Goal: Task Accomplishment & Management: Use online tool/utility

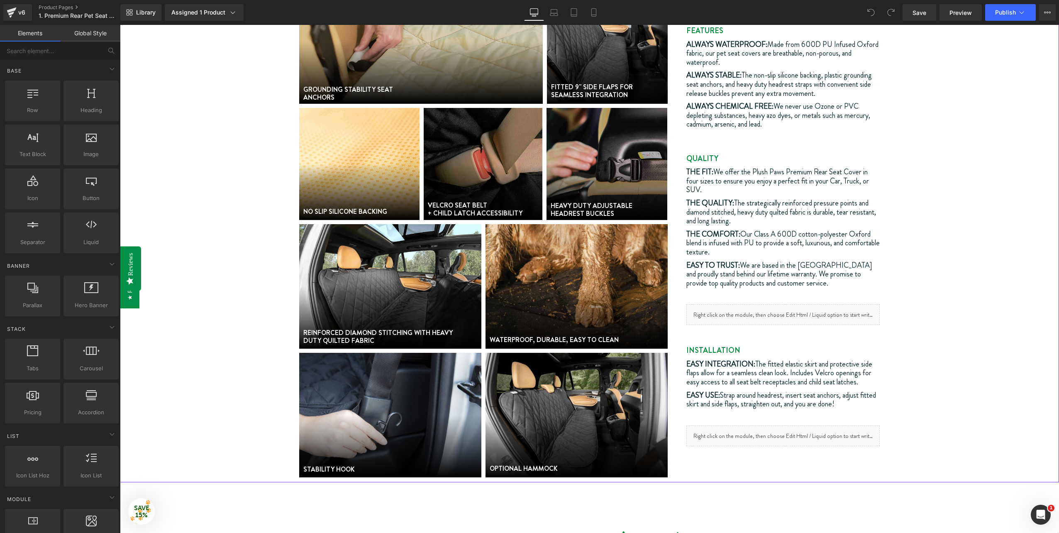
scroll to position [539, 0]
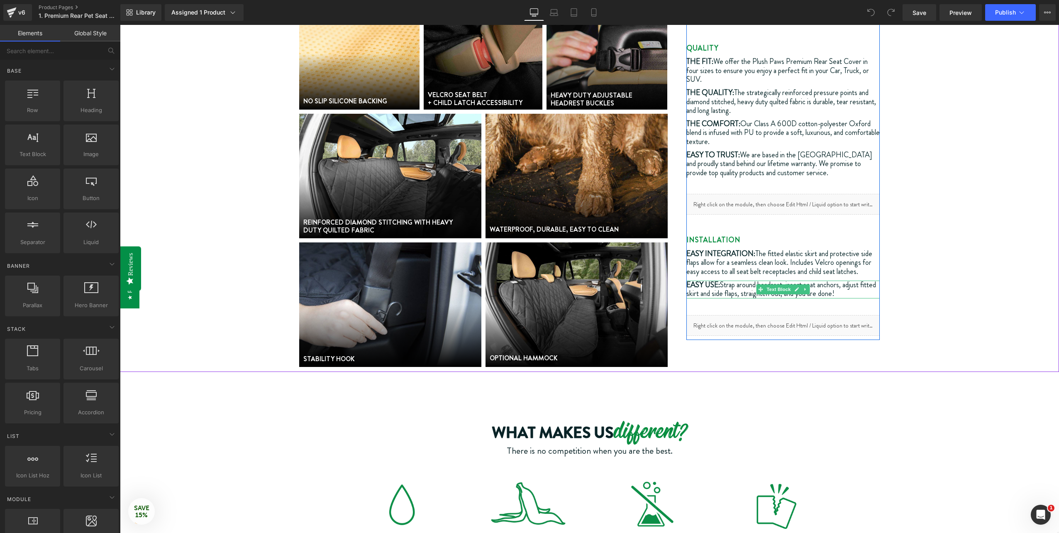
click at [795, 287] on icon at bounding box center [796, 289] width 5 height 5
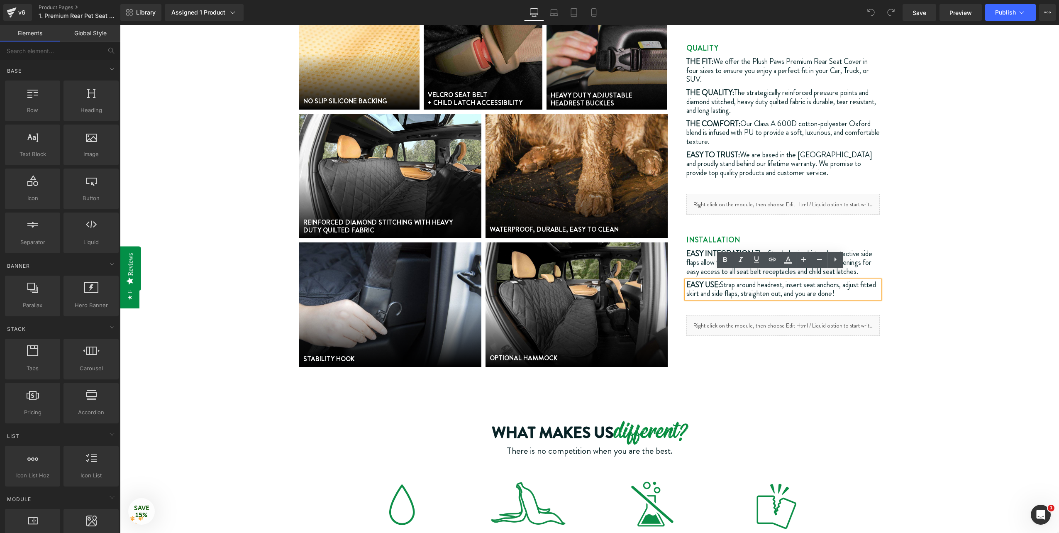
click at [870, 293] on div "FEATURES Text Block ALWAYS WATERPROOF: Made from 600D PU Infused Oxford fabric,…" at bounding box center [783, 126] width 194 height 420
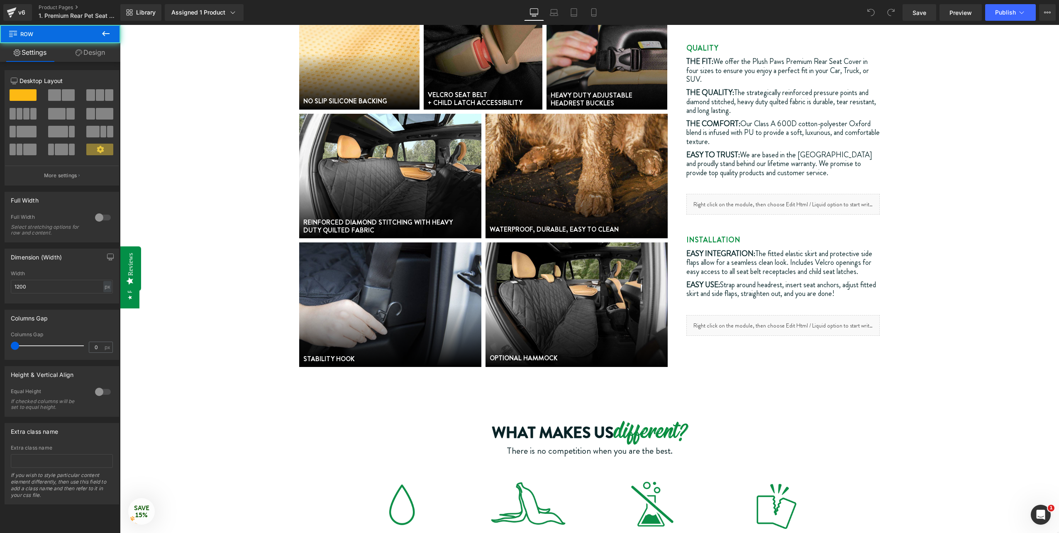
click at [858, 283] on p "EASY USE: Strap around headrest, insert seat anchors, adjust fitted skirt and s…" at bounding box center [783, 289] width 194 height 18
click at [853, 299] on div "FEATURES Text Block ALWAYS WATERPROOF: Made from 600D PU Infused Oxford fabric,…" at bounding box center [783, 126] width 194 height 420
click at [841, 297] on div "FEATURES Text Block ALWAYS WATERPROOF: Made from 600D PU Infused Oxford fabric,…" at bounding box center [783, 126] width 194 height 420
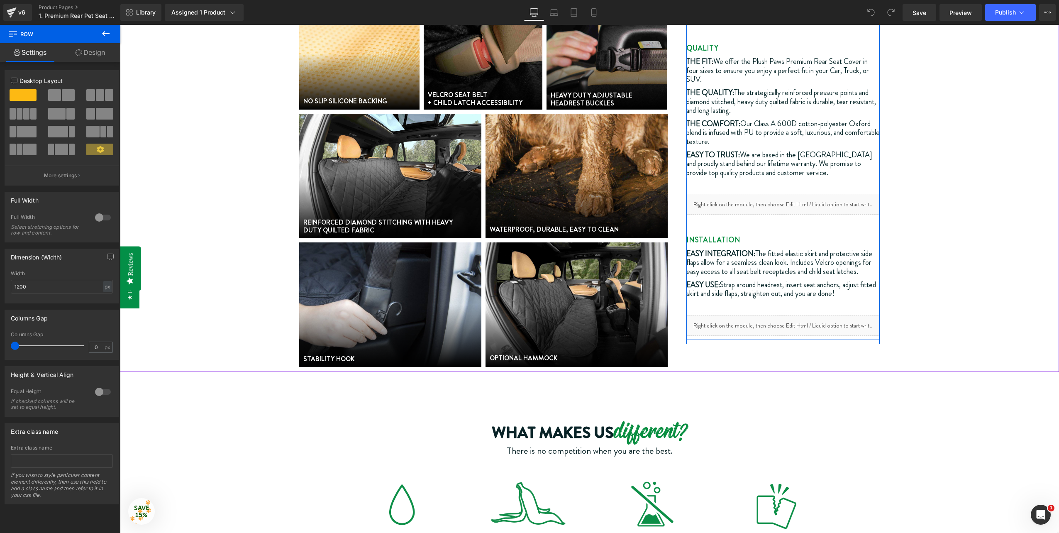
click at [733, 297] on div "FEATURES Text Block ALWAYS WATERPROOF: Made from 600D PU Infused Oxford fabric,…" at bounding box center [783, 126] width 194 height 420
click at [701, 298] on div "FEATURES Text Block ALWAYS WATERPROOF: Made from 600D PU Infused Oxford fabric,…" at bounding box center [783, 126] width 194 height 420
click at [864, 290] on div "FEATURES Text Block ALWAYS WATERPROOF: Made from 600D PU Infused Oxford fabric,…" at bounding box center [783, 126] width 194 height 420
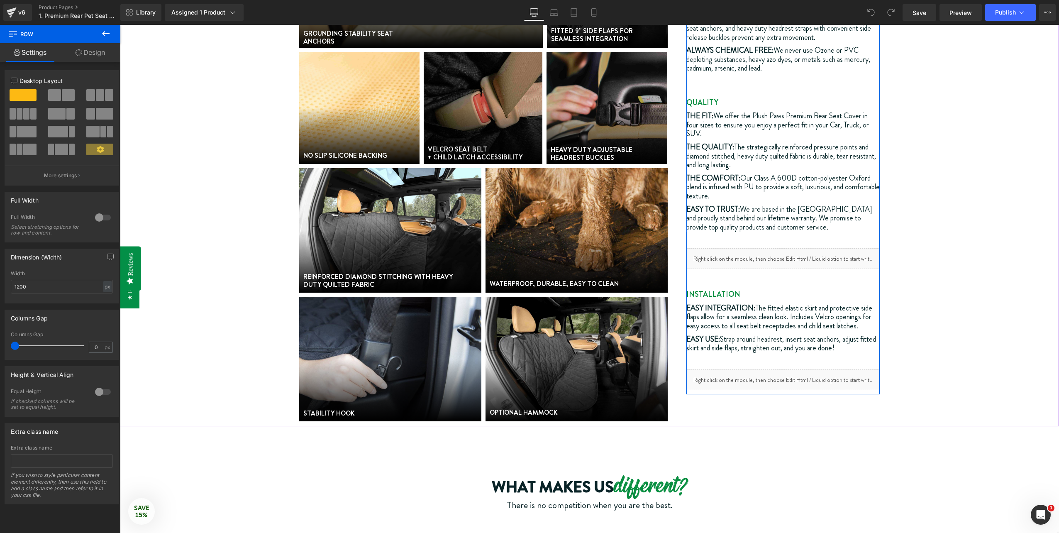
scroll to position [498, 0]
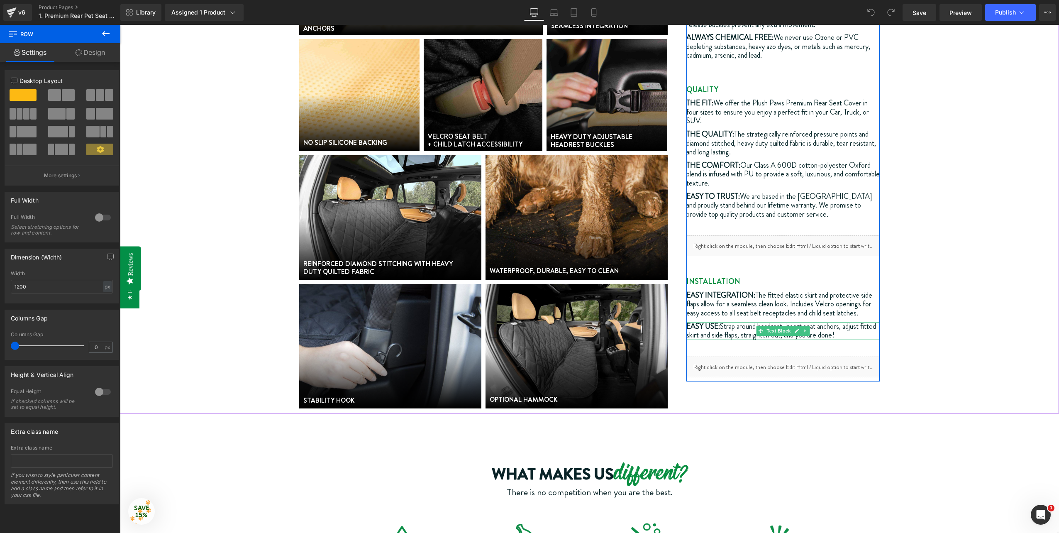
click at [816, 324] on p "EASY USE: Strap around headrest, insert seat anchors, adjust fitted skirt and s…" at bounding box center [783, 331] width 194 height 18
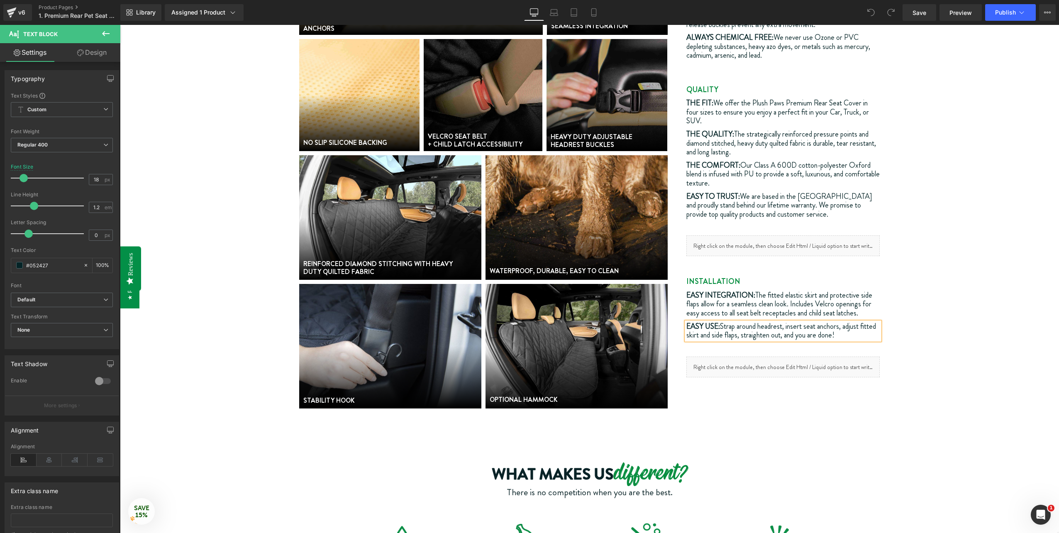
click at [856, 332] on div "EASY USE: Strap around headrest, insert seat anchors, adjust fitted skirt and s…" at bounding box center [783, 331] width 194 height 18
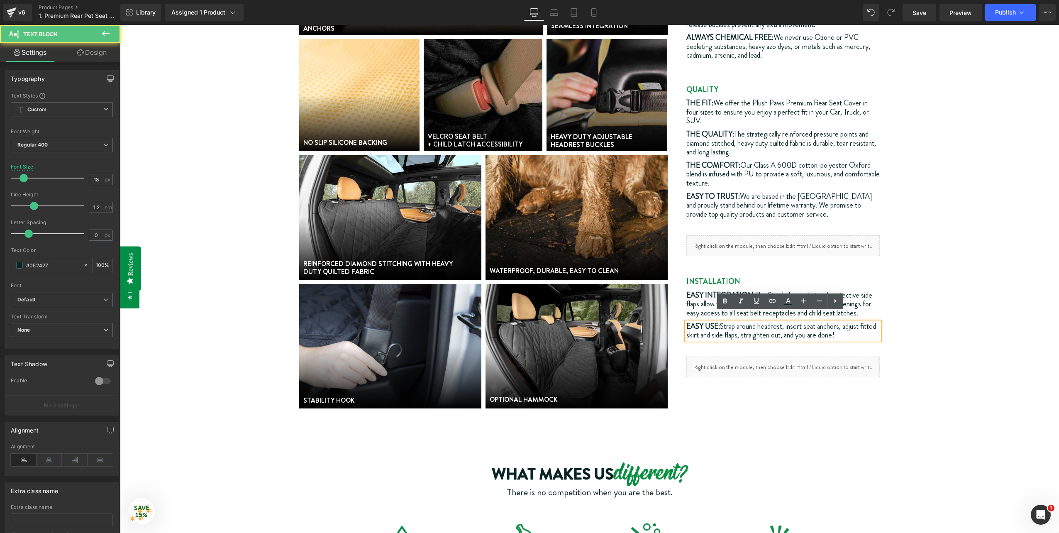
click at [854, 338] on div "FEATURES Text Block ALWAYS WATERPROOF: Made from 600D PU Infused Oxford fabric,…" at bounding box center [783, 167] width 194 height 420
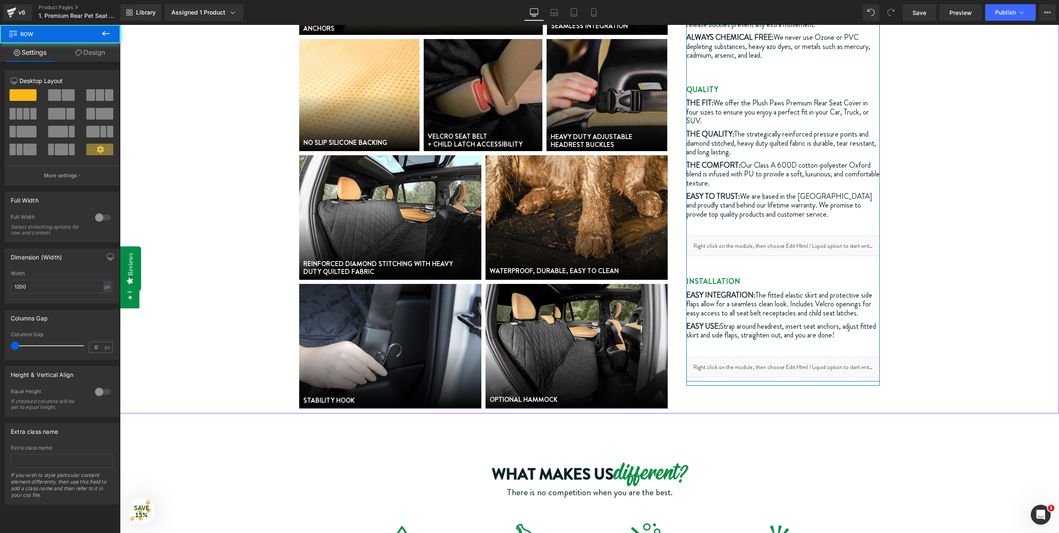
click at [714, 334] on div "FEATURES Text Block ALWAYS WATERPROOF: Made from 600D PU Infused Oxford fabric,…" at bounding box center [783, 167] width 194 height 420
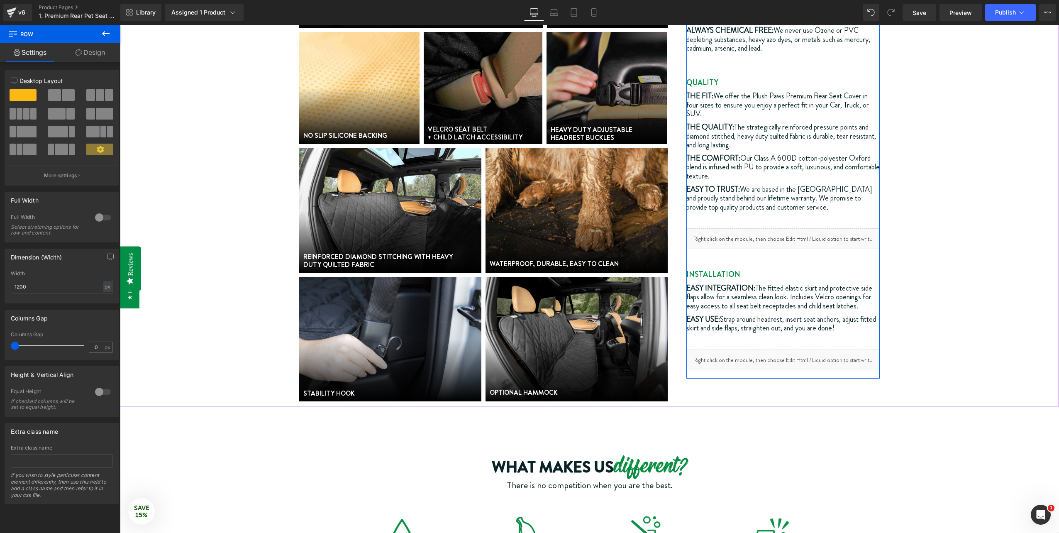
scroll to position [581, 0]
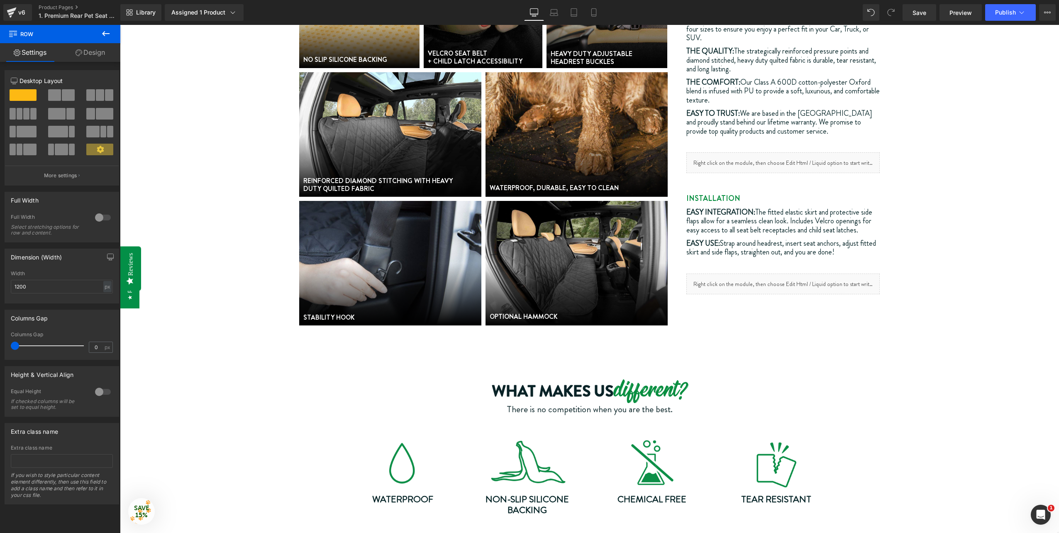
click at [108, 37] on icon at bounding box center [106, 34] width 10 height 10
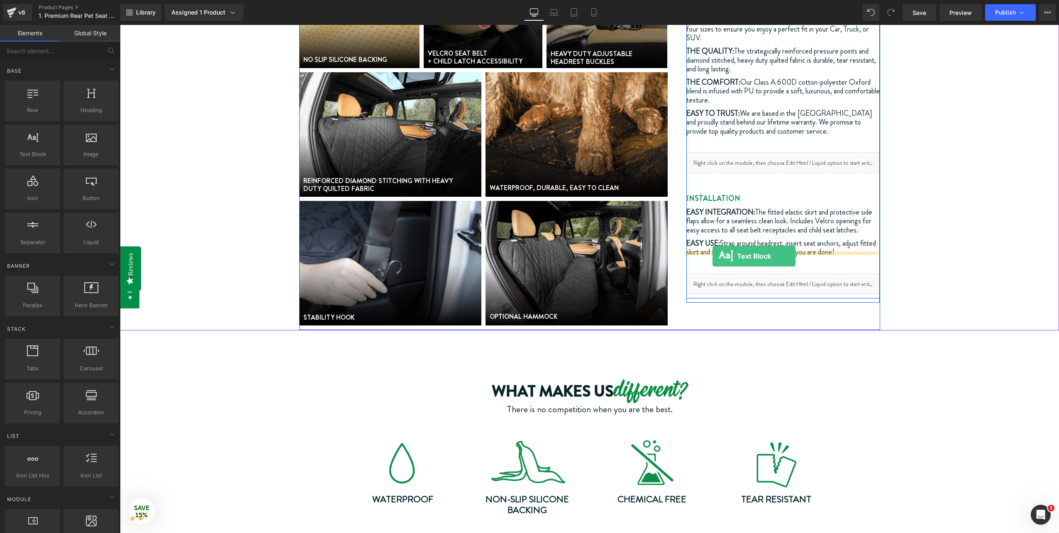
drag, startPoint x: 152, startPoint y: 180, endPoint x: 712, endPoint y: 256, distance: 565.1
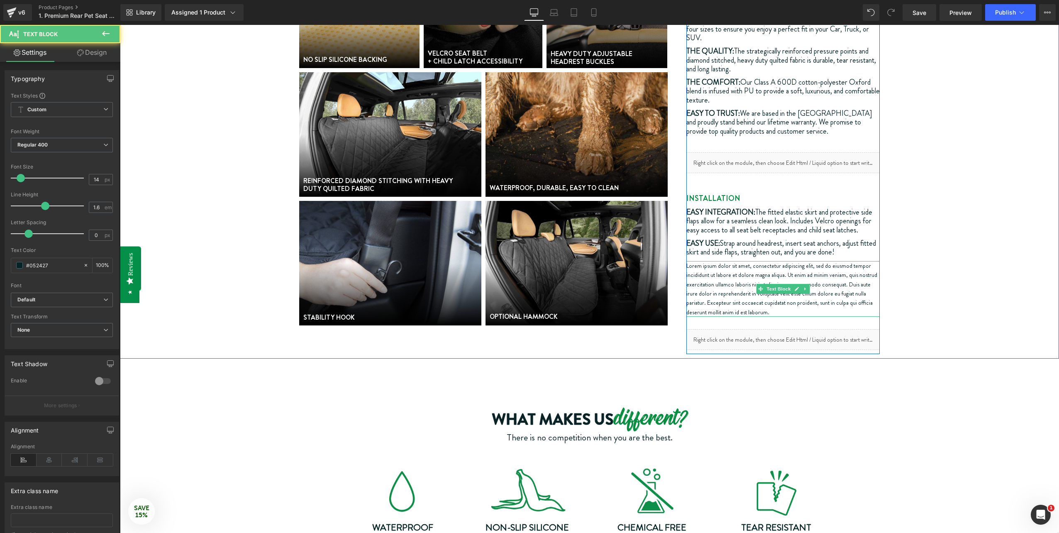
click at [734, 266] on p "Lorem ipsum dolor sit amet, consectetur adipiscing elit, sed do eiusmod tempor …" at bounding box center [783, 289] width 194 height 56
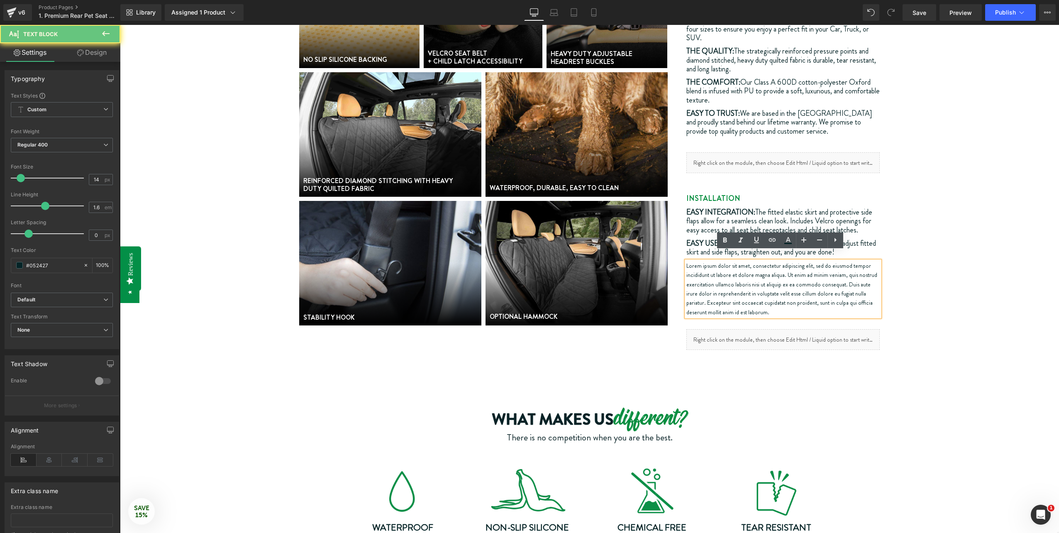
click at [767, 293] on p "Lorem ipsum dolor sit amet, consectetur adipiscing elit, sed do eiusmod tempor …" at bounding box center [783, 289] width 194 height 56
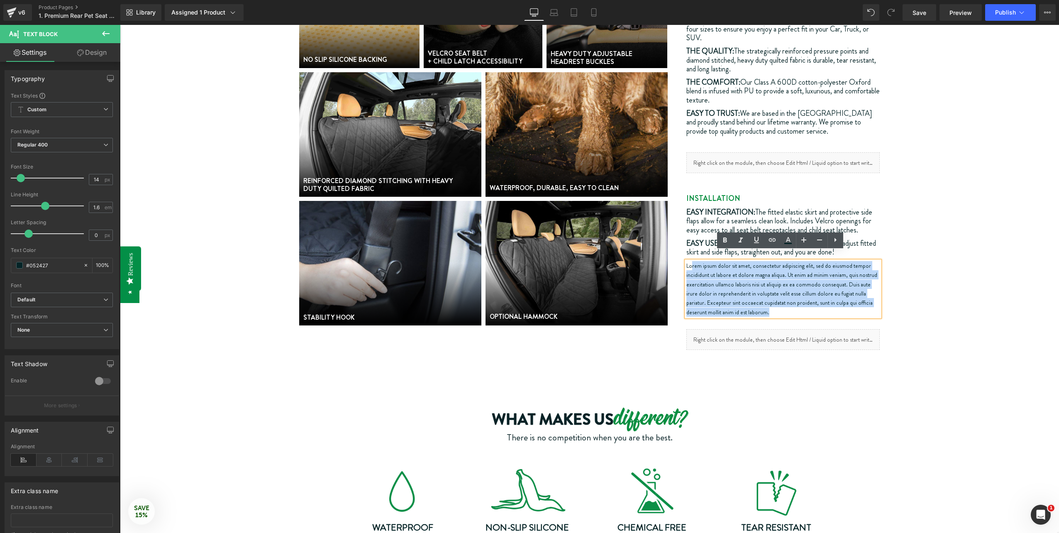
drag, startPoint x: 764, startPoint y: 306, endPoint x: 688, endPoint y: 254, distance: 91.9
click at [688, 261] on p "Lorem ipsum dolor sit amet, consectetur adipiscing elit, sed do eiusmod tempor …" at bounding box center [783, 289] width 194 height 56
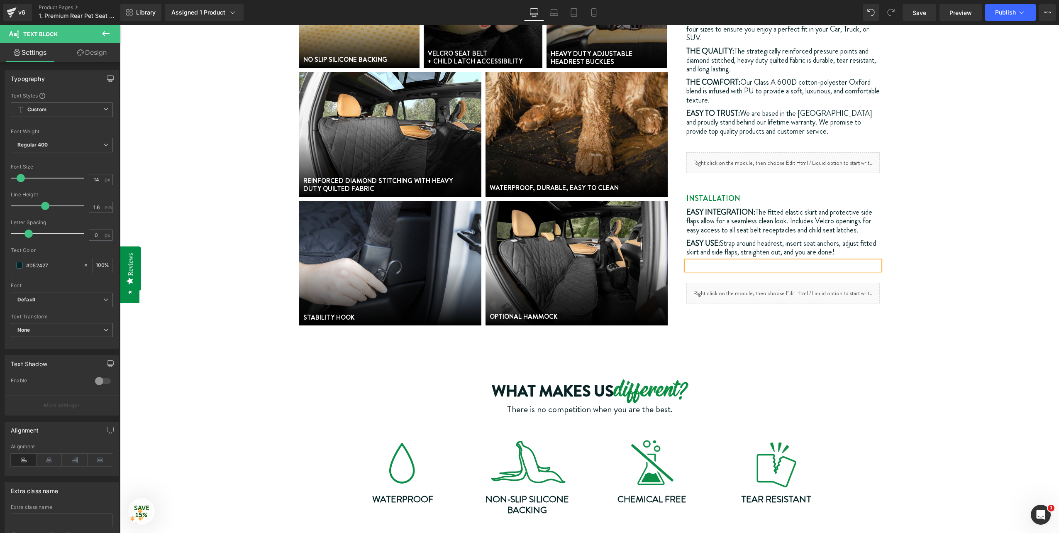
click at [730, 261] on p at bounding box center [783, 265] width 194 height 9
click at [755, 244] on p "EASY USE: Strap around headrest, insert seat anchors, adjust fitted skirt and s…" at bounding box center [783, 248] width 194 height 18
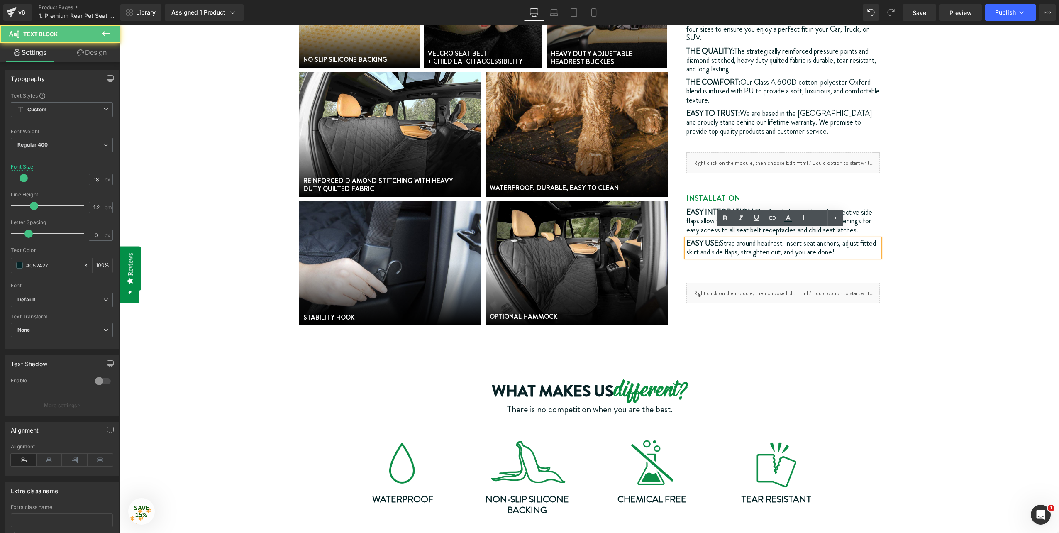
drag, startPoint x: 684, startPoint y: 231, endPoint x: 858, endPoint y: 240, distance: 174.4
click at [858, 240] on p "EASY USE: Strap around headrest, insert seat anchors, adjust fitted skirt and s…" at bounding box center [783, 248] width 194 height 18
copy p "EASY USE: Strap around headrest, insert seat anchors, adjust fitted skirt and s…"
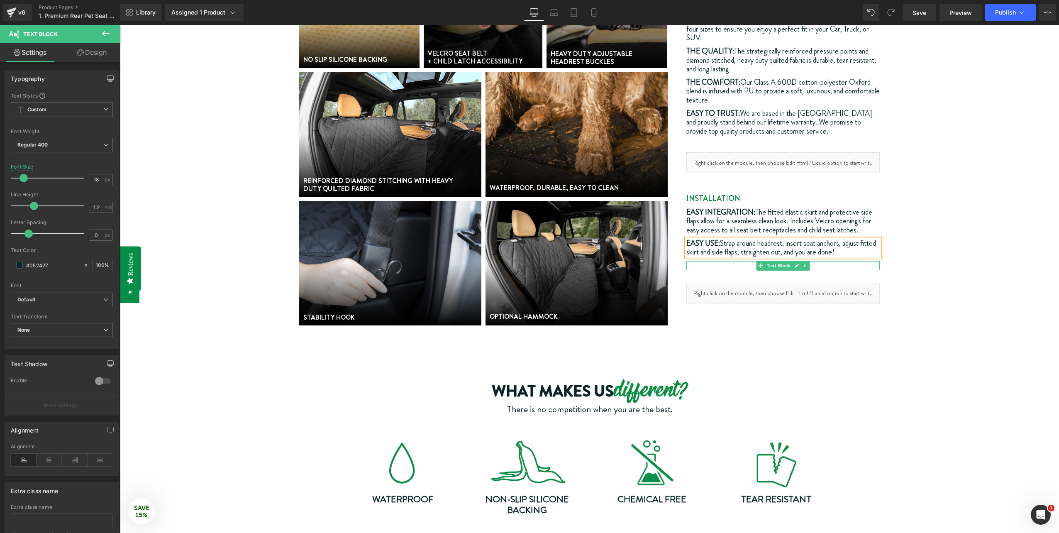
click at [823, 261] on p at bounding box center [783, 265] width 194 height 9
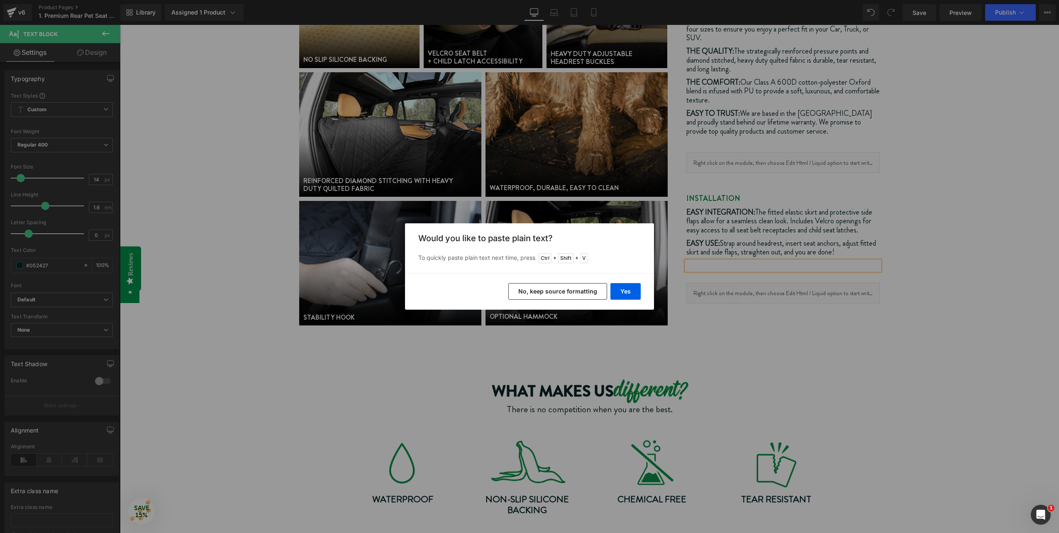
click at [575, 290] on button "No, keep source formatting" at bounding box center [557, 291] width 99 height 17
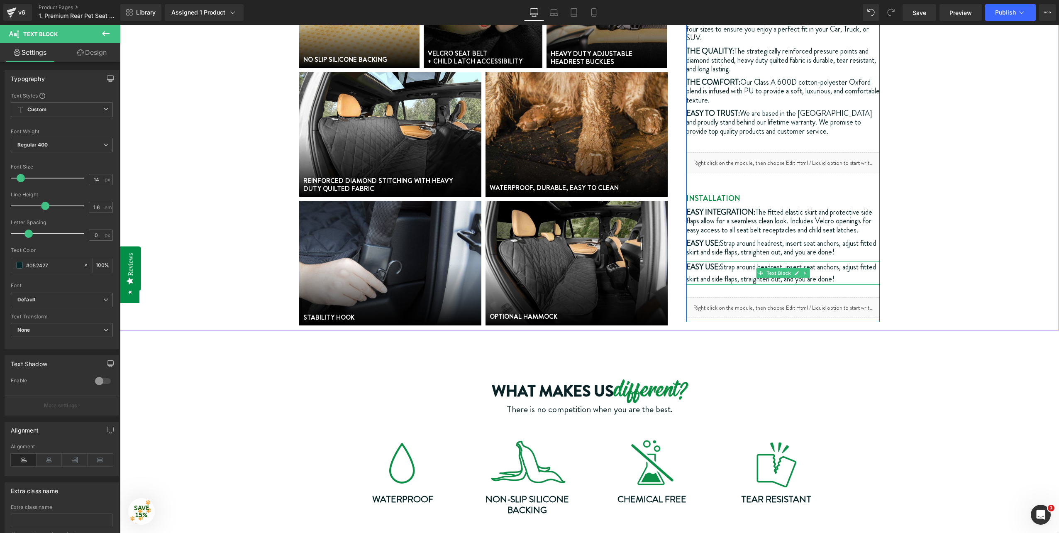
click at [698, 261] on span "EASY USE:" at bounding box center [703, 266] width 34 height 11
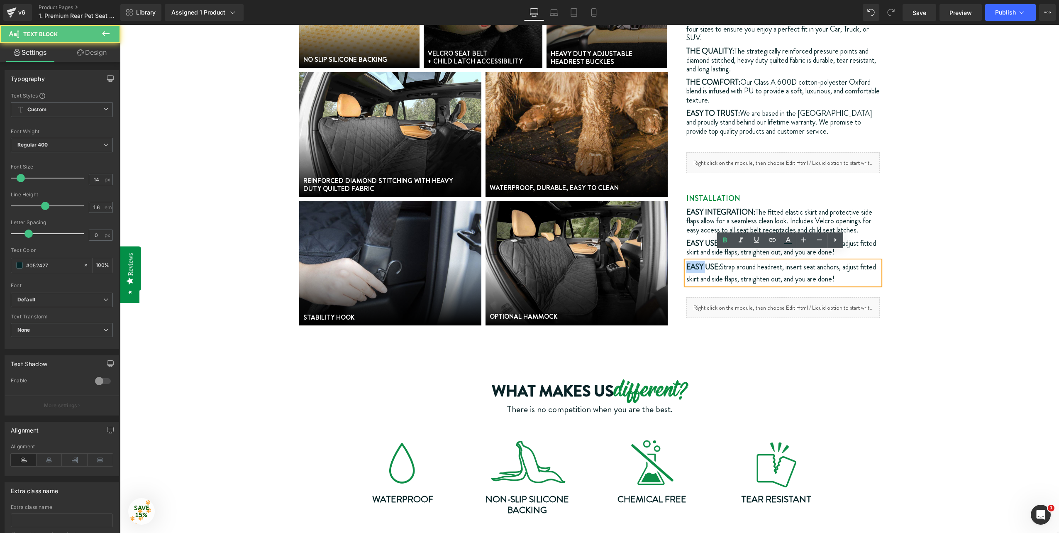
click at [698, 261] on span "EASY USE:" at bounding box center [703, 266] width 34 height 11
click at [716, 261] on span "EASY USE:" at bounding box center [703, 266] width 34 height 11
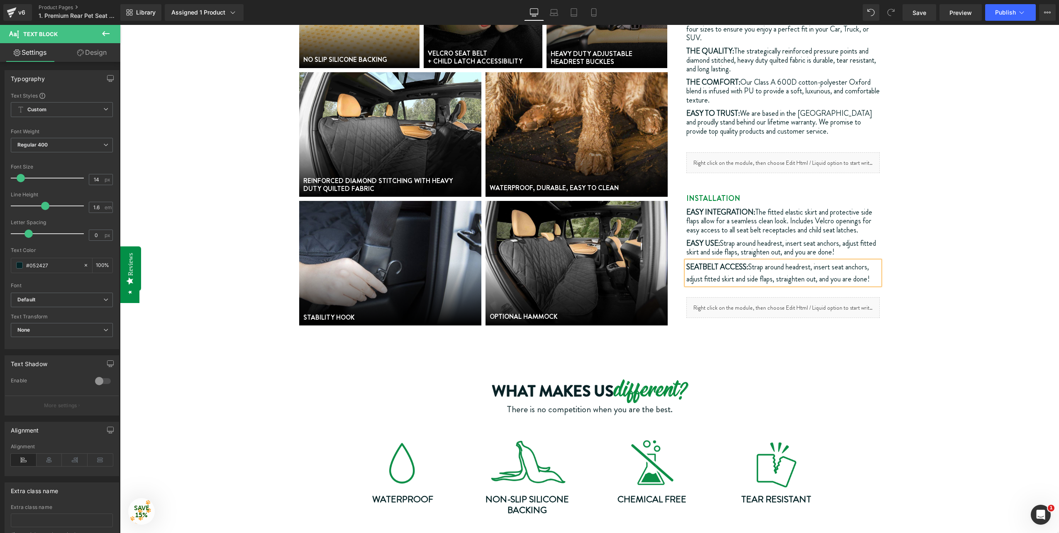
click at [749, 261] on span "Strap around headrest, insert seat anchors, adjust fitted skirt and side flaps,…" at bounding box center [777, 272] width 183 height 23
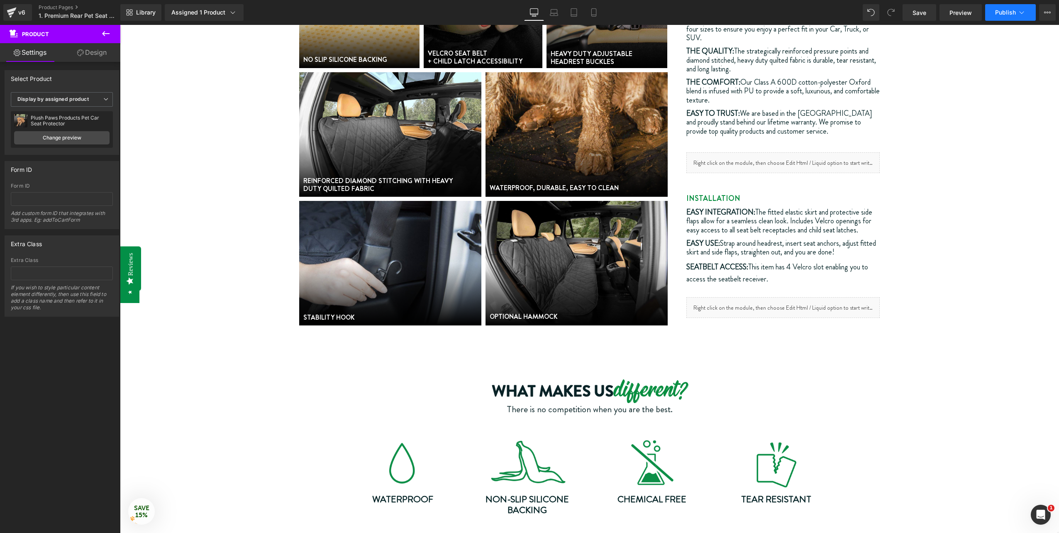
click at [1009, 14] on span "Publish" at bounding box center [1005, 12] width 21 height 7
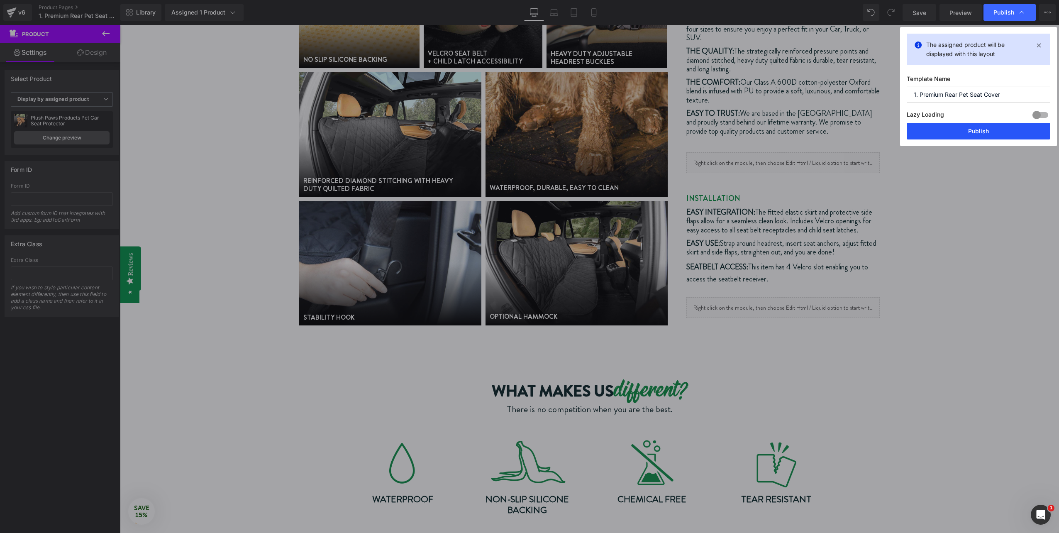
click at [935, 130] on button "Publish" at bounding box center [978, 131] width 144 height 17
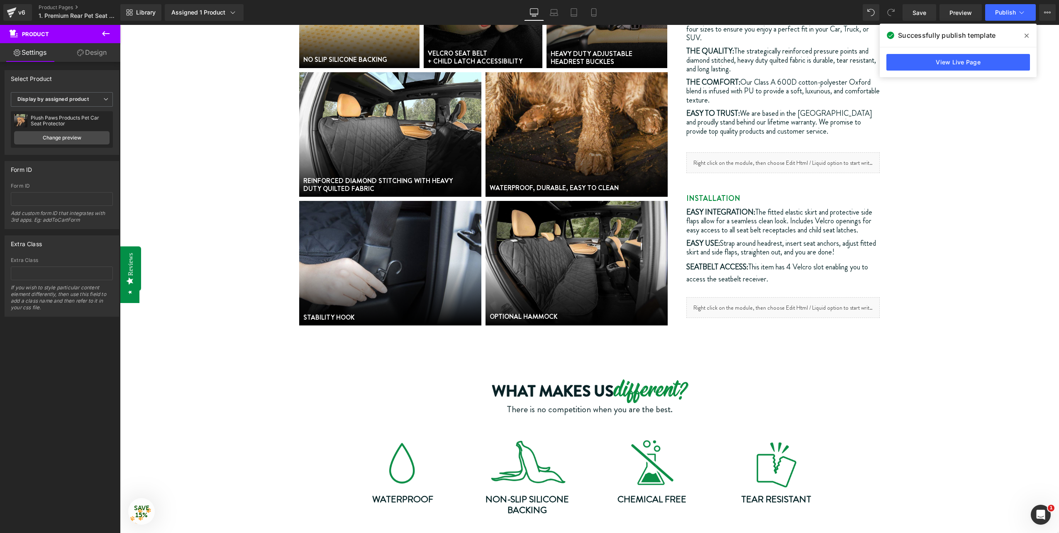
click at [1032, 508] on div "Open Intercom Messenger" at bounding box center [1040, 514] width 27 height 27
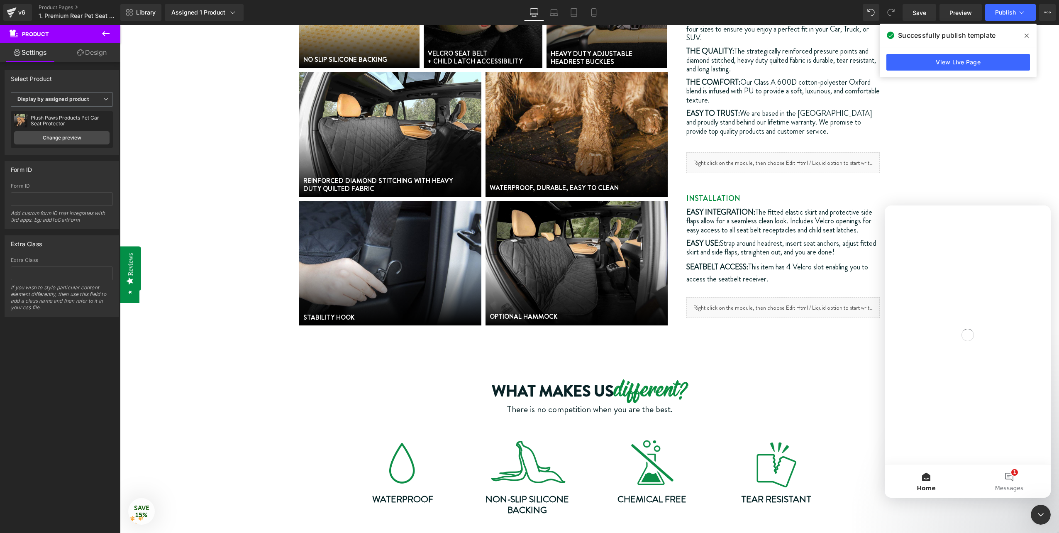
scroll to position [0, 0]
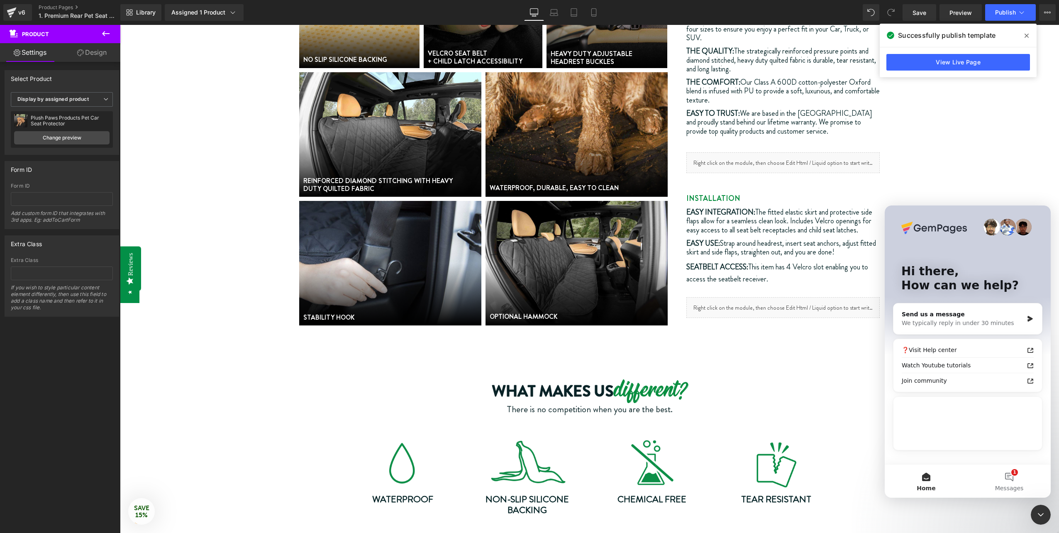
click at [999, 179] on div at bounding box center [529, 254] width 1059 height 508
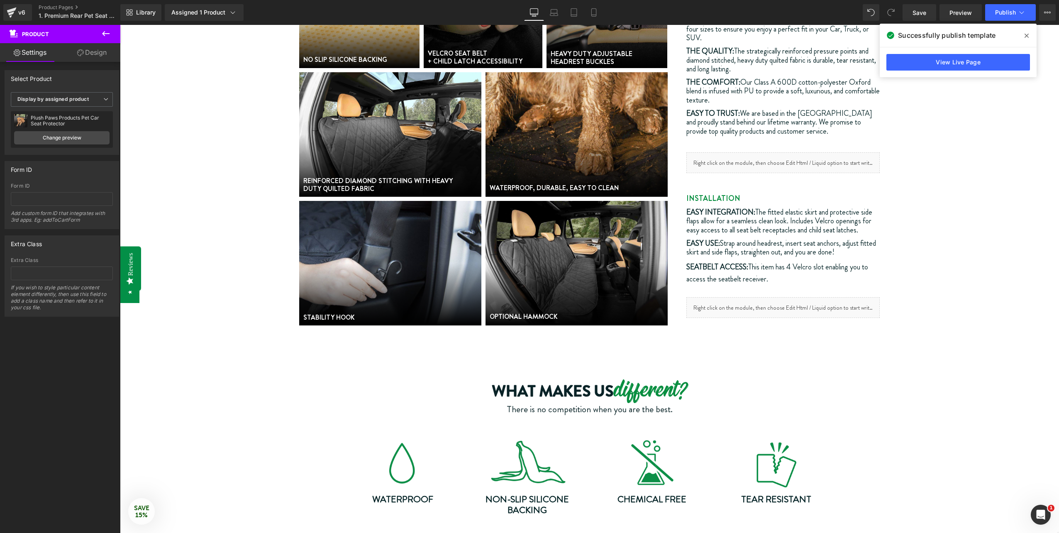
click at [107, 29] on icon at bounding box center [106, 34] width 10 height 10
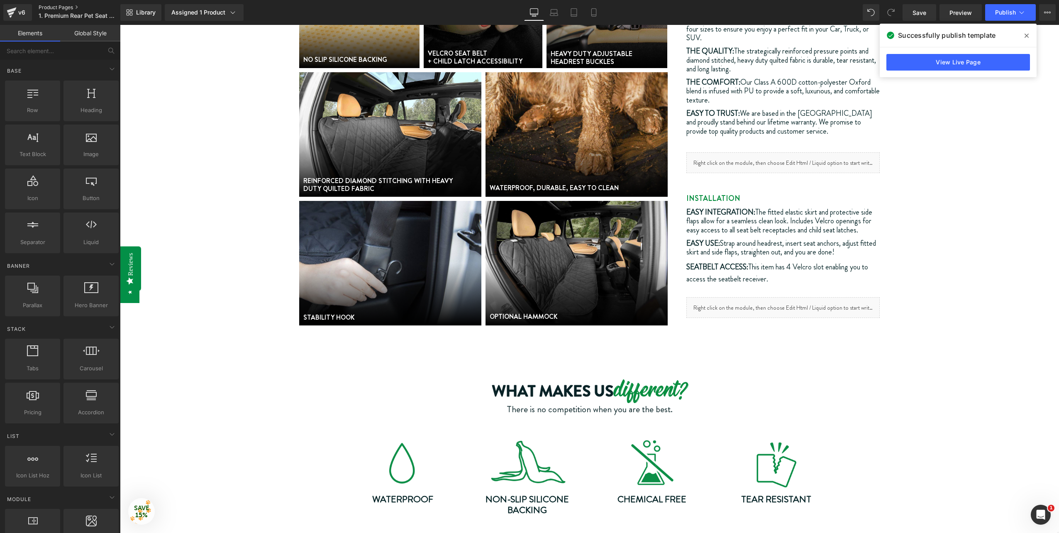
click at [55, 9] on link "Product Pages" at bounding box center [86, 7] width 95 height 7
